Goal: Task Accomplishment & Management: Manage account settings

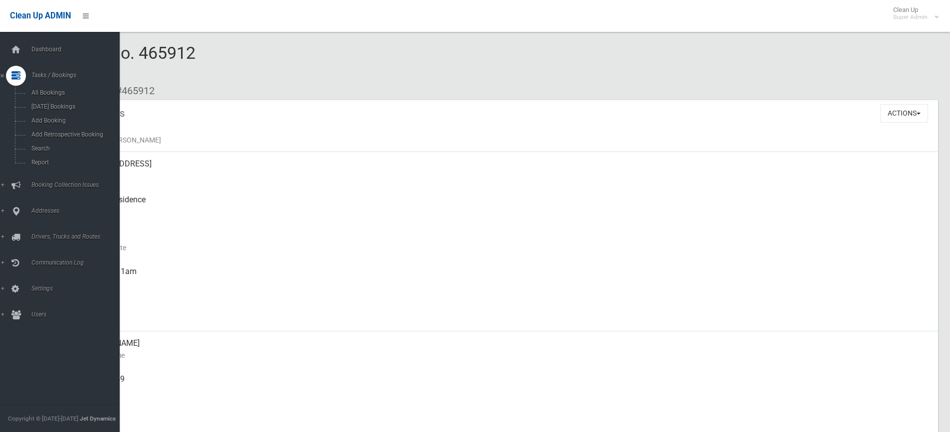
scroll to position [813, 0]
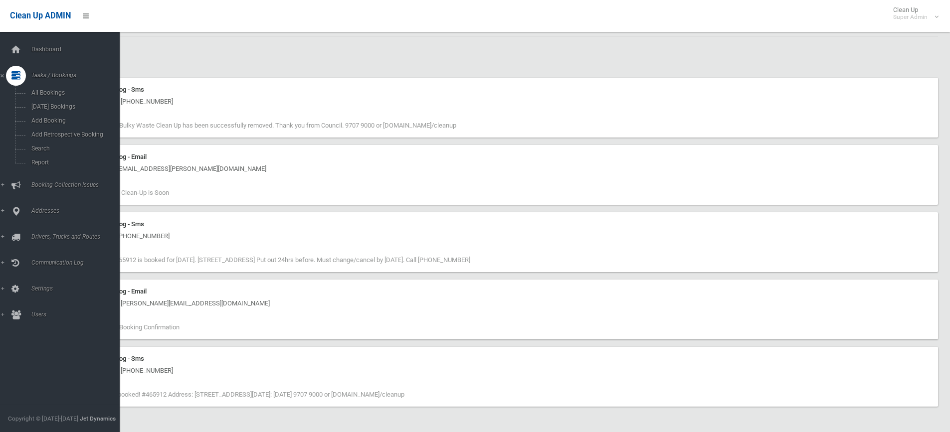
click at [23, 60] on ul "Dashboard Tasks / Bookings All Bookings Today's Bookings Add Booking Add Retros…" at bounding box center [63, 182] width 127 height 285
click at [19, 54] on icon at bounding box center [15, 50] width 11 height 20
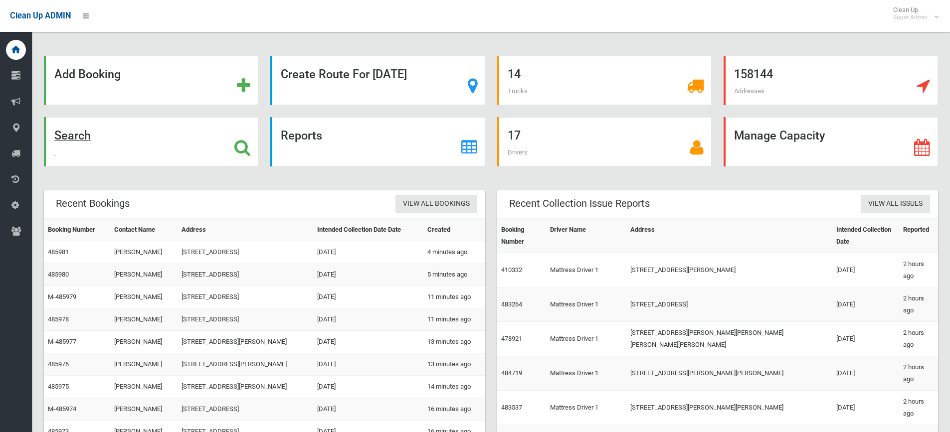
click at [73, 138] on strong "Search" at bounding box center [72, 136] width 36 height 14
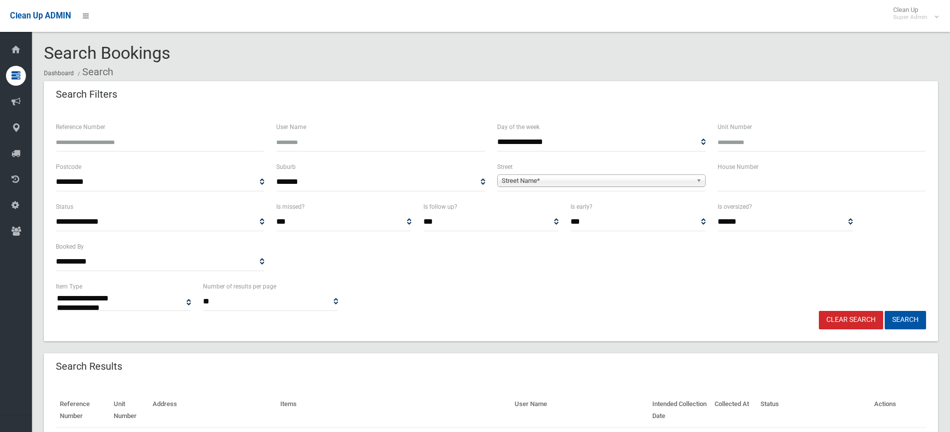
select select
click at [552, 180] on span "Street Name*" at bounding box center [597, 181] width 190 height 12
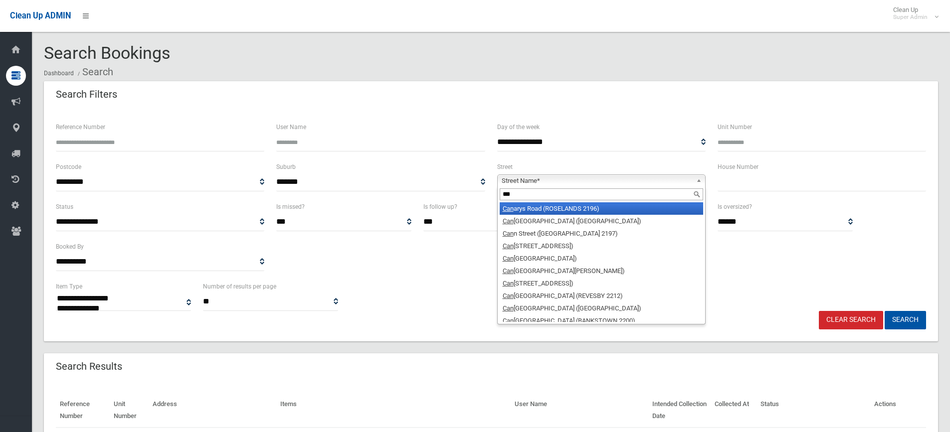
type input "****"
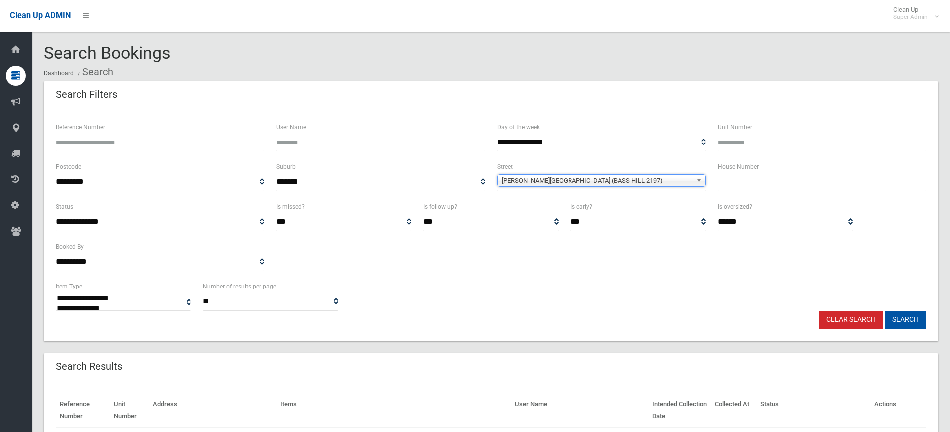
click at [755, 179] on input "text" at bounding box center [821, 182] width 208 height 18
type input "**"
click at [913, 314] on button "Search" at bounding box center [905, 320] width 41 height 18
select select
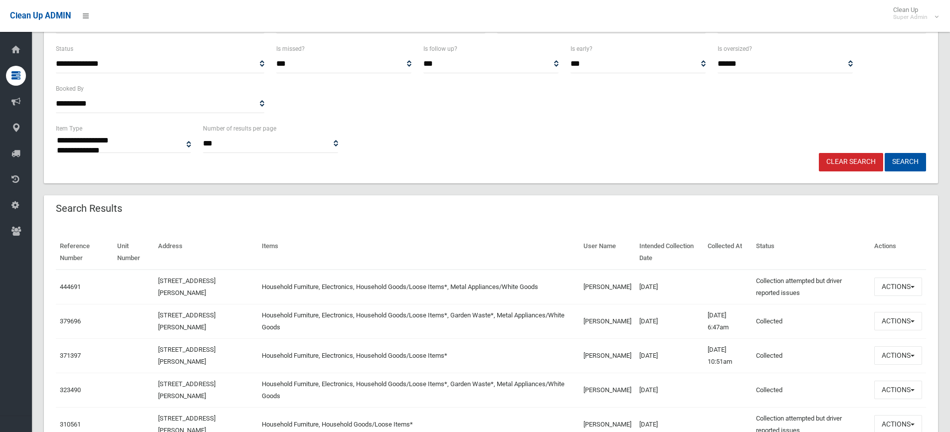
scroll to position [199, 0]
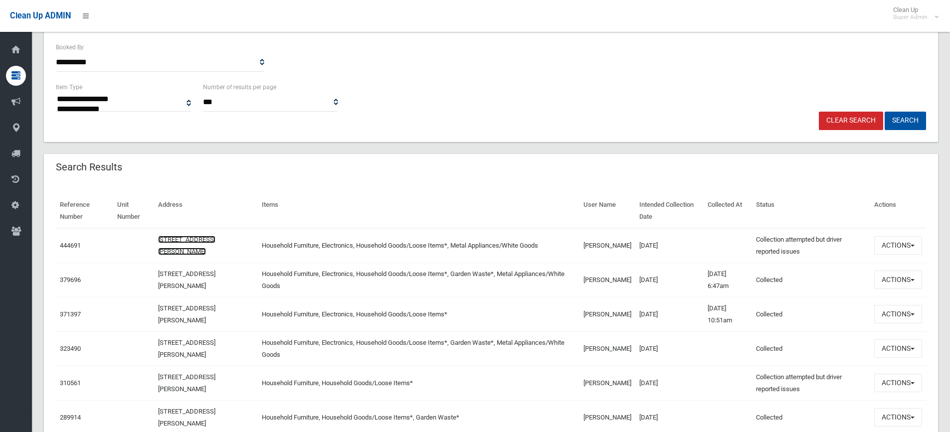
click at [174, 240] on link "15 Cann Street, BASS HILL NSW 2197" at bounding box center [186, 245] width 57 height 19
click at [68, 246] on link "444691" at bounding box center [70, 245] width 21 height 7
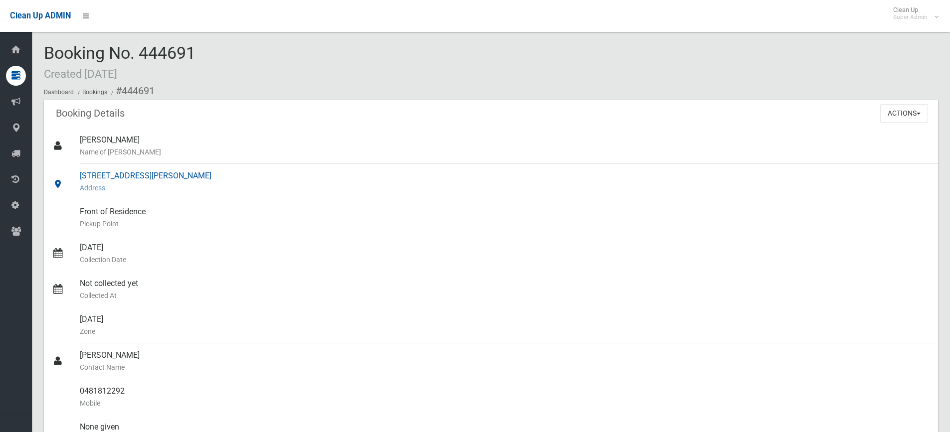
click at [117, 174] on div "15 Cann Street, BASS HILL NSW 2197 Address" at bounding box center [505, 182] width 850 height 36
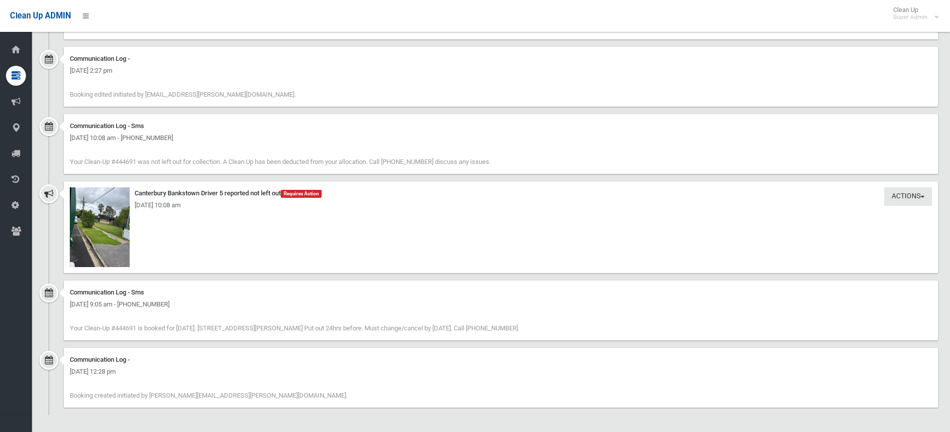
scroll to position [997, 0]
click at [104, 220] on img at bounding box center [100, 226] width 60 height 80
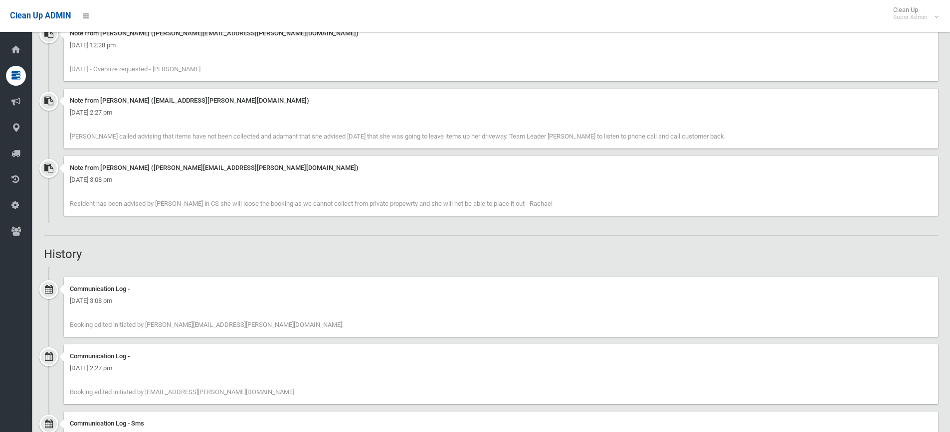
scroll to position [698, 0]
drag, startPoint x: 158, startPoint y: 202, endPoint x: 181, endPoint y: 202, distance: 23.4
click at [181, 202] on span "Resident has been advised by Sebastian in CS she will loose the booking as we c…" at bounding box center [311, 203] width 483 height 7
click at [183, 202] on span "Resident has been advised by Sebastian in CS she will loose the booking as we c…" at bounding box center [311, 203] width 483 height 7
click at [211, 241] on div "Booking Details Actions View Booking Edit Booking Clone Booking Add Booking Ima…" at bounding box center [491, 57] width 894 height 1311
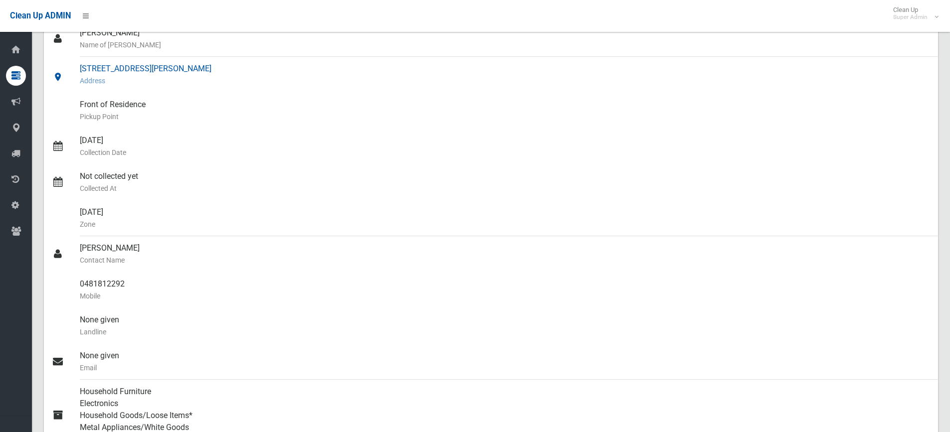
scroll to position [0, 0]
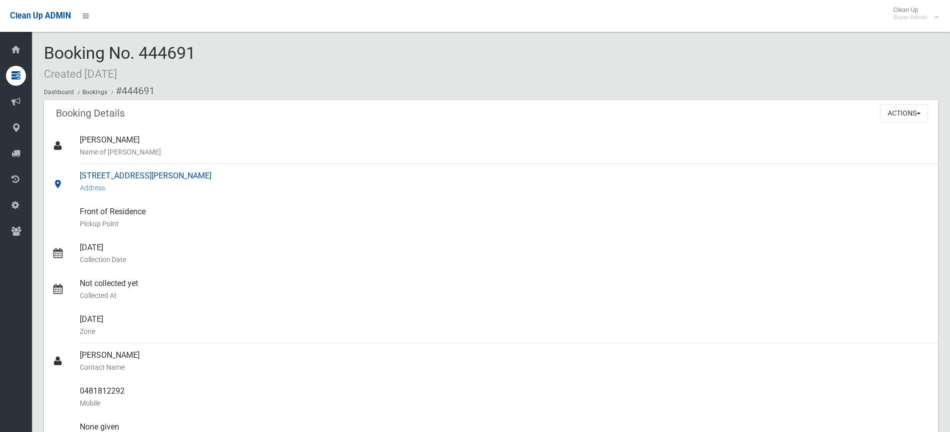
click at [110, 178] on div "15 Cann Street, BASS HILL NSW 2197 Address" at bounding box center [505, 182] width 850 height 36
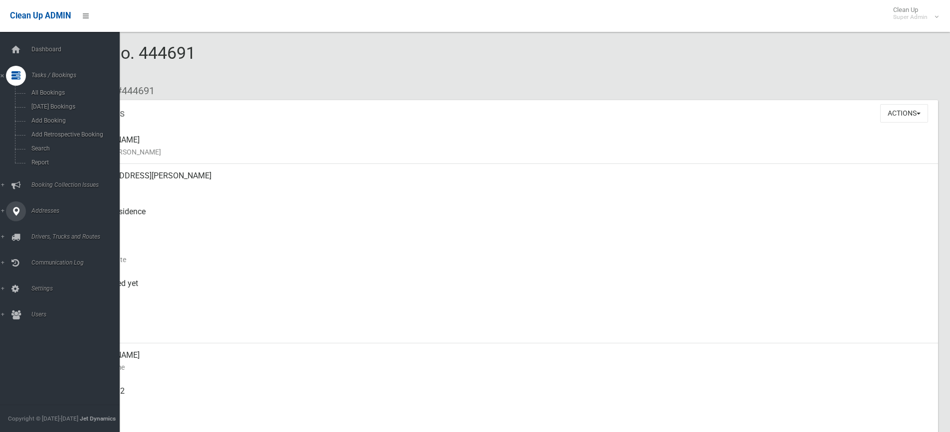
click at [38, 210] on span "Addresses" at bounding box center [77, 210] width 99 height 7
click at [52, 144] on span "All Addresses" at bounding box center [73, 144] width 90 height 7
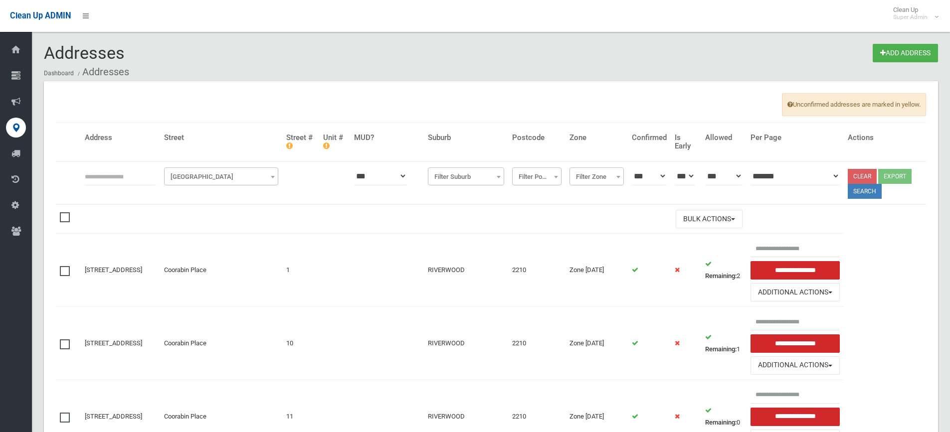
click at [116, 176] on input "text" at bounding box center [120, 176] width 71 height 18
type input "*******"
click button at bounding box center [0, 0] width 0 height 0
click at [860, 194] on button "Search" at bounding box center [865, 191] width 34 height 15
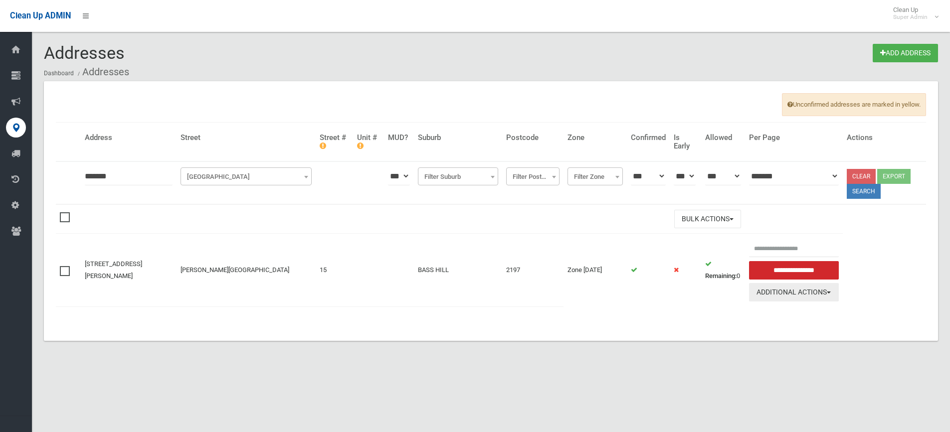
click at [768, 294] on button "Additional Actions" at bounding box center [794, 292] width 90 height 18
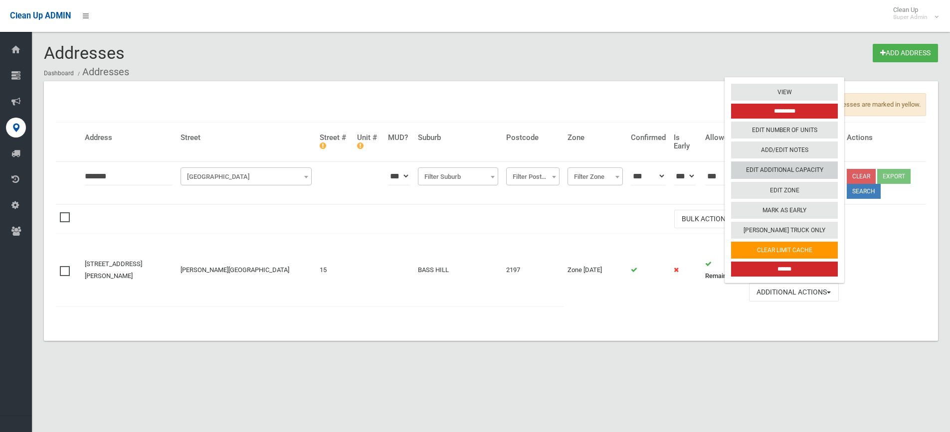
click at [781, 169] on link "Edit Additional Capacity" at bounding box center [784, 170] width 107 height 17
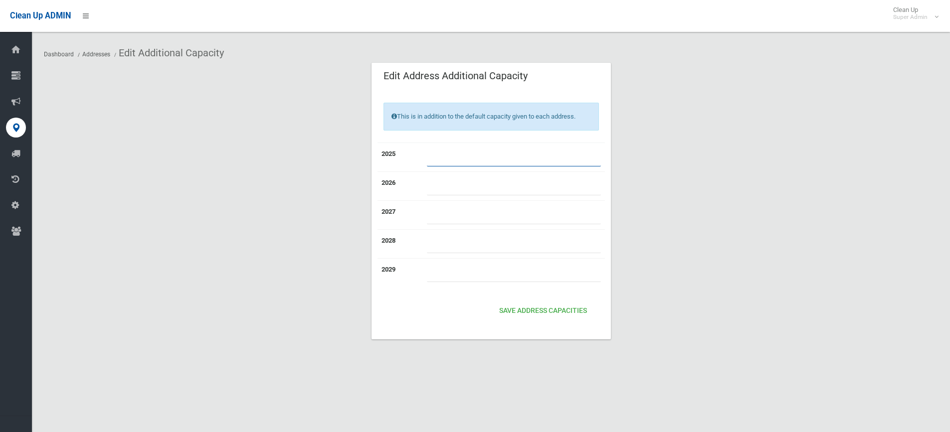
click at [437, 151] on input "number" at bounding box center [514, 157] width 174 height 18
type input "*"
click at [533, 309] on button "Save Address capacities" at bounding box center [543, 311] width 96 height 18
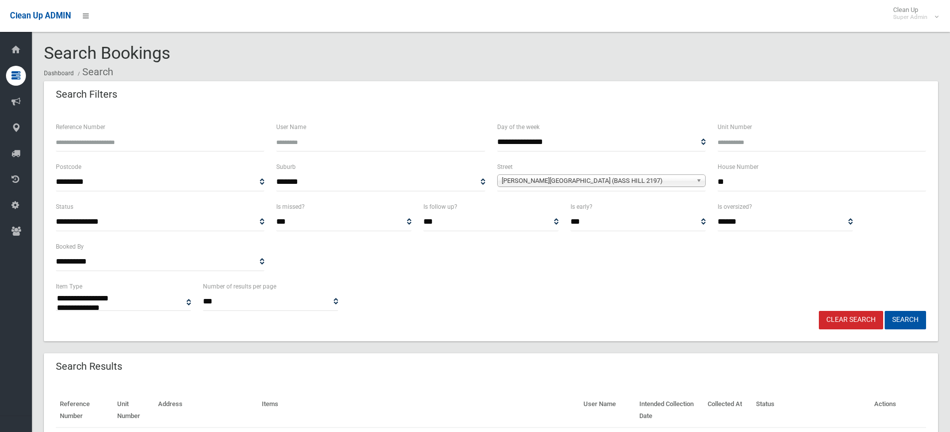
select select
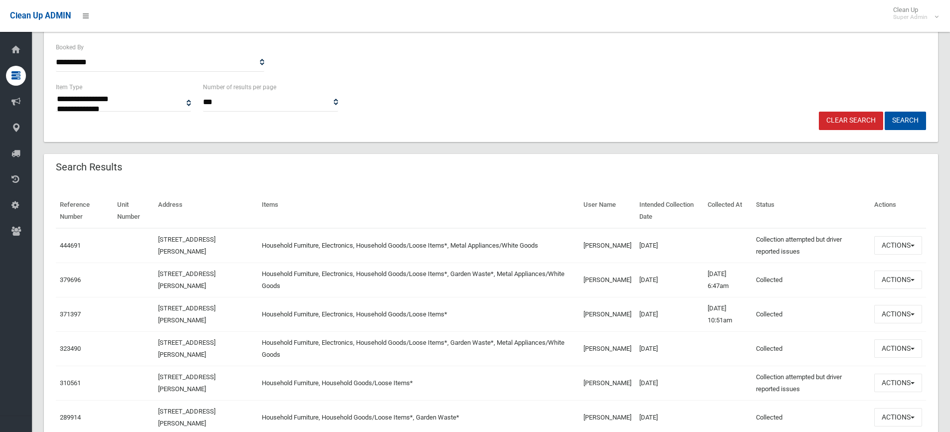
scroll to position [249, 0]
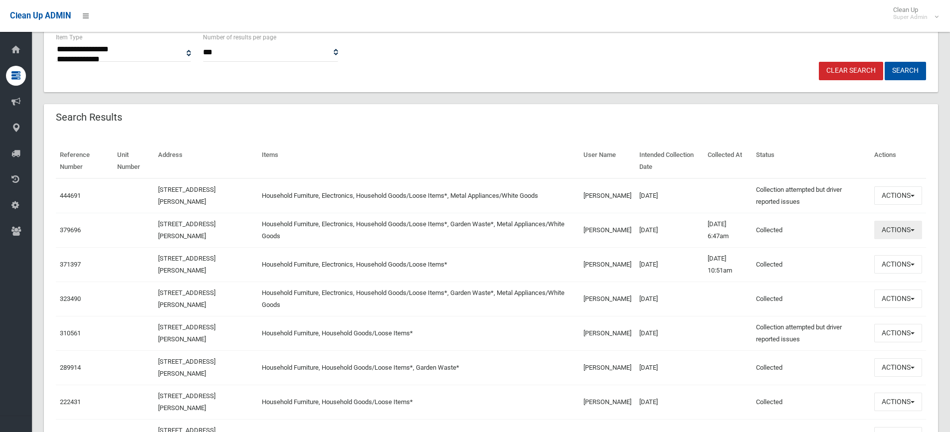
click at [883, 236] on button "Actions" at bounding box center [898, 230] width 48 height 18
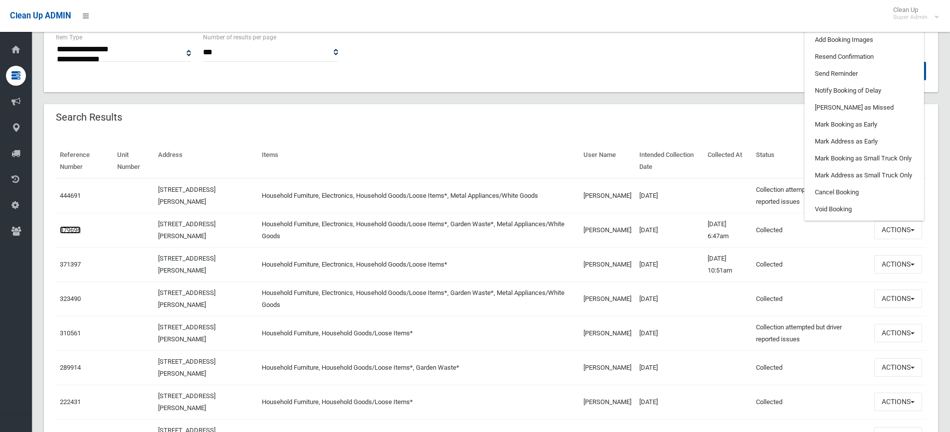
click at [70, 229] on link "379696" at bounding box center [70, 229] width 21 height 7
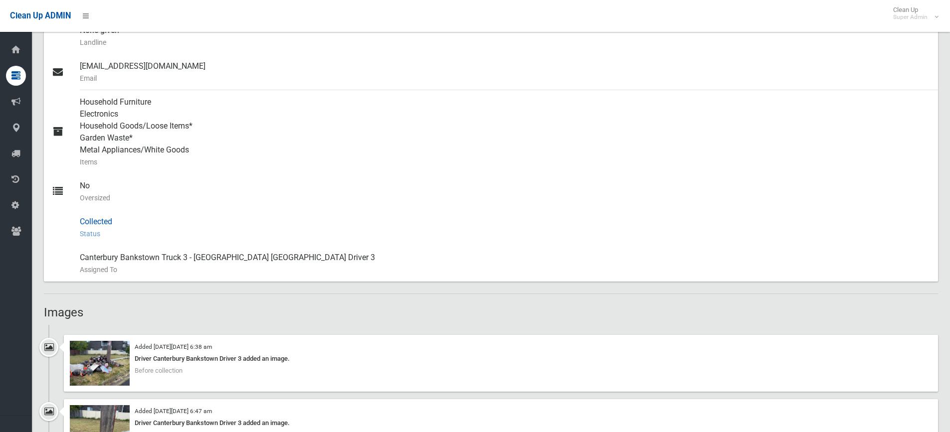
scroll to position [548, 0]
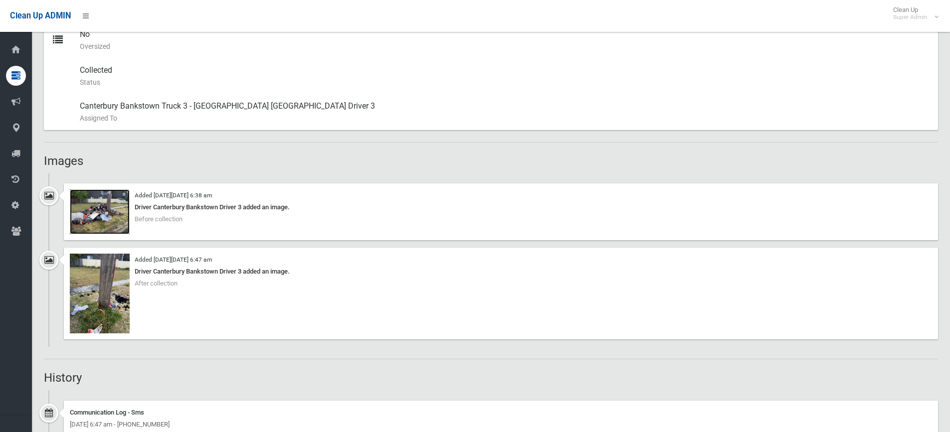
click at [106, 213] on img at bounding box center [100, 211] width 60 height 45
